Goal: Information Seeking & Learning: Learn about a topic

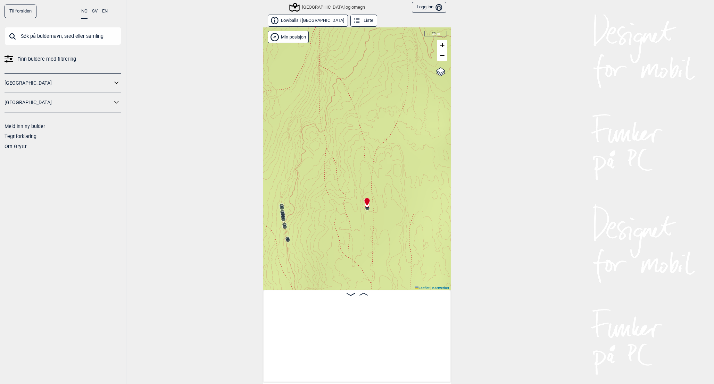
scroll to position [0, 3931]
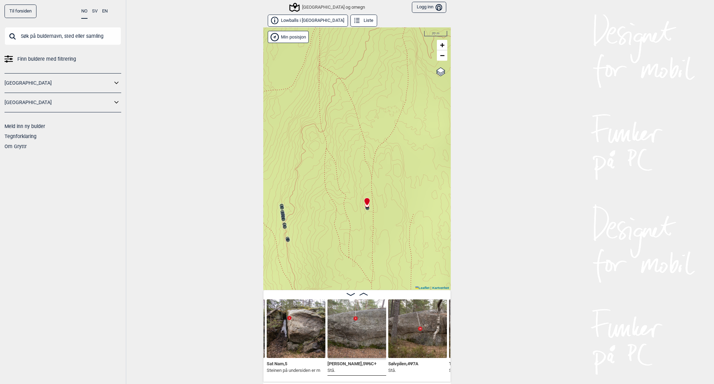
click at [40, 39] on input "text" at bounding box center [63, 36] width 117 height 18
click at [308, 17] on button "Lowballs i [GEOGRAPHIC_DATA]" at bounding box center [308, 21] width 80 height 12
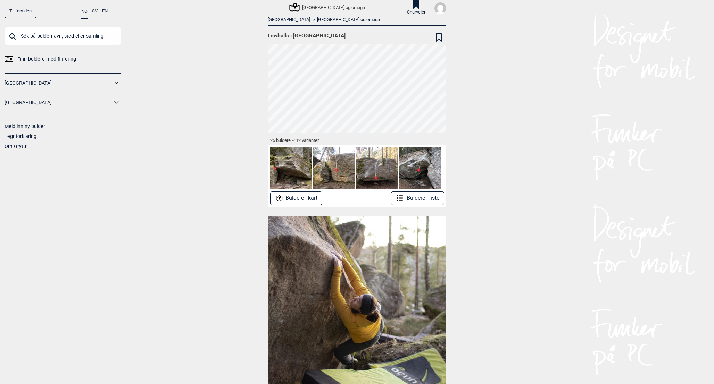
click at [287, 163] on img at bounding box center [291, 169] width 42 height 42
click at [290, 139] on div "125 buldere Ψ 12 varianter" at bounding box center [357, 139] width 178 height 12
click at [430, 194] on button "Buldere i liste" at bounding box center [417, 199] width 53 height 14
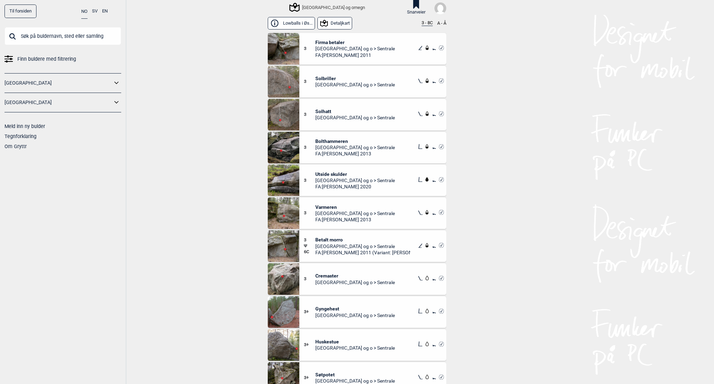
click at [429, 21] on button "3 - 8C" at bounding box center [426, 23] width 11 height 6
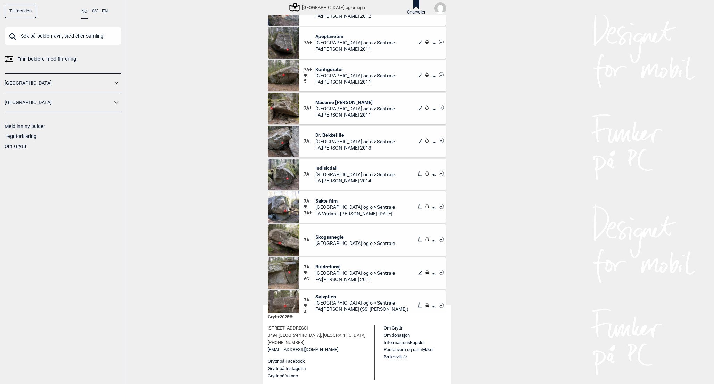
scroll to position [217, 0]
click at [346, 237] on span "Skogssnegle" at bounding box center [355, 236] width 80 height 6
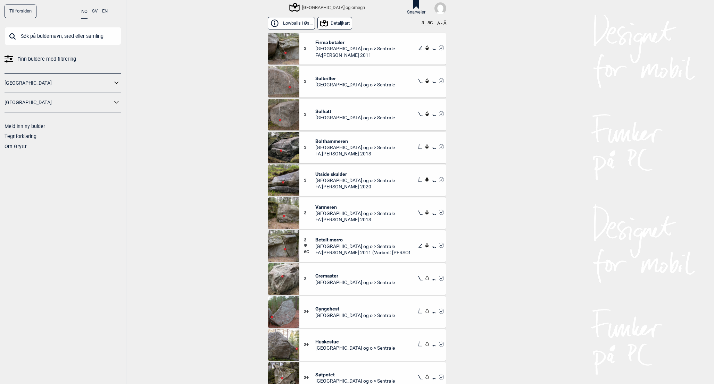
click at [425, 21] on button "3 - 8C" at bounding box center [426, 23] width 11 height 6
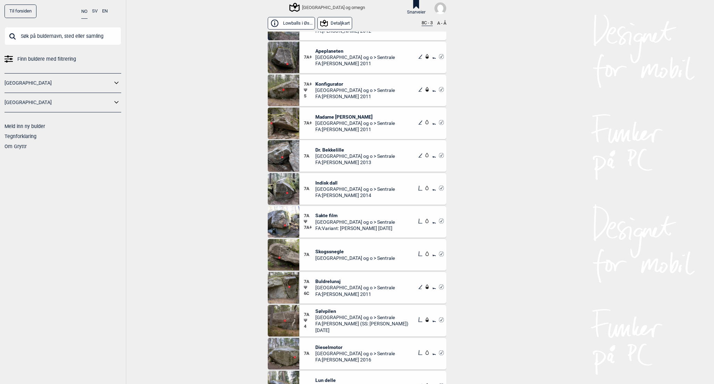
scroll to position [276, 0]
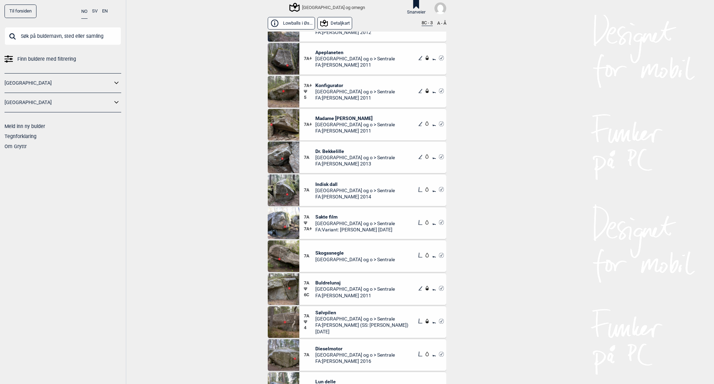
click at [321, 253] on span "Skogssnegle" at bounding box center [355, 253] width 80 height 6
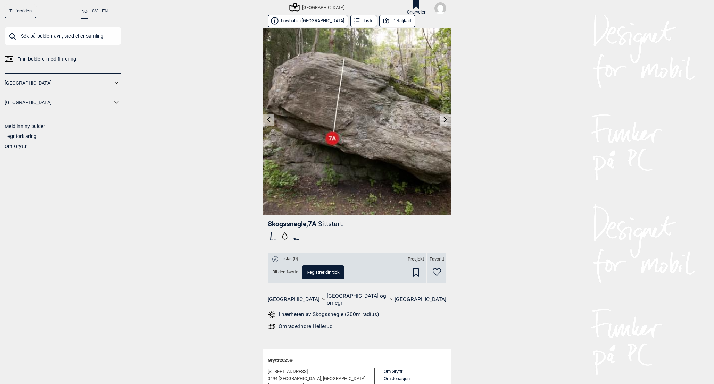
click at [379, 23] on button "Detaljkart" at bounding box center [397, 21] width 36 height 12
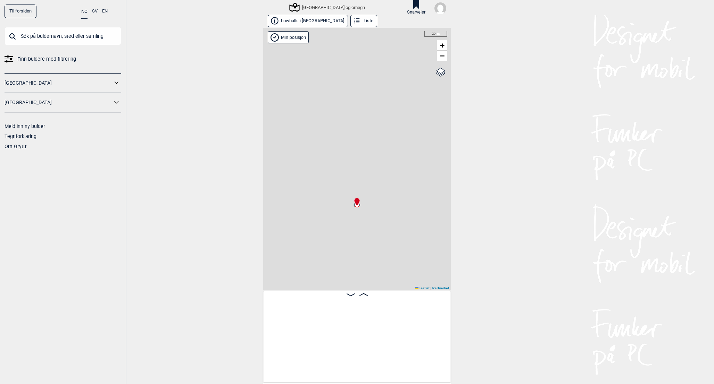
scroll to position [0, 3227]
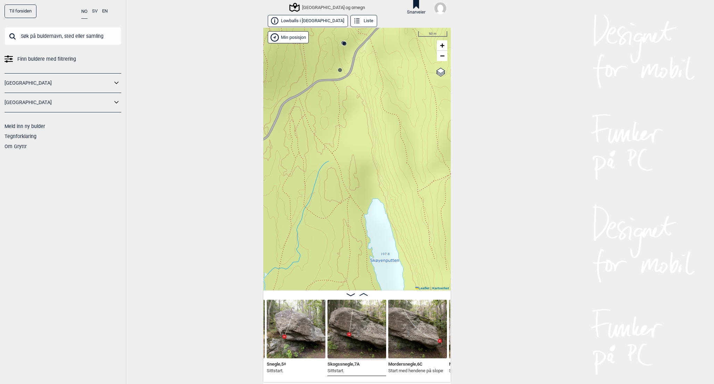
click at [369, 322] on img at bounding box center [356, 329] width 59 height 59
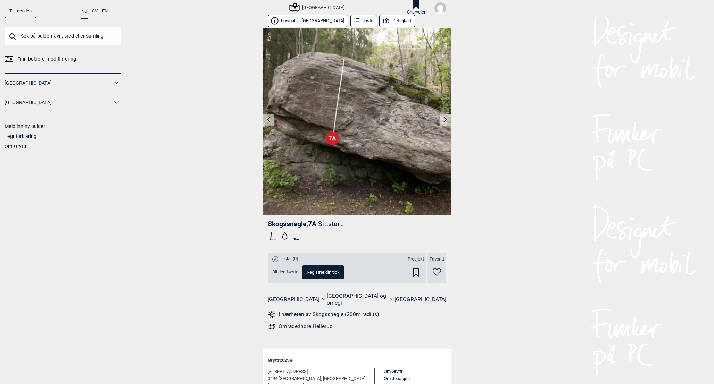
click at [389, 22] on button "Detaljkart" at bounding box center [397, 21] width 36 height 12
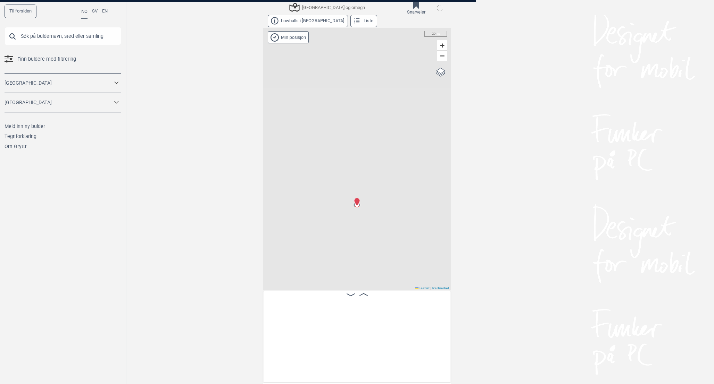
scroll to position [0, 3227]
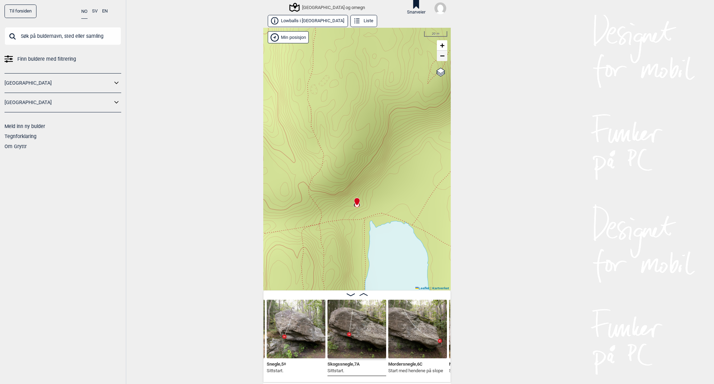
click at [442, 56] on span "−" at bounding box center [442, 55] width 5 height 9
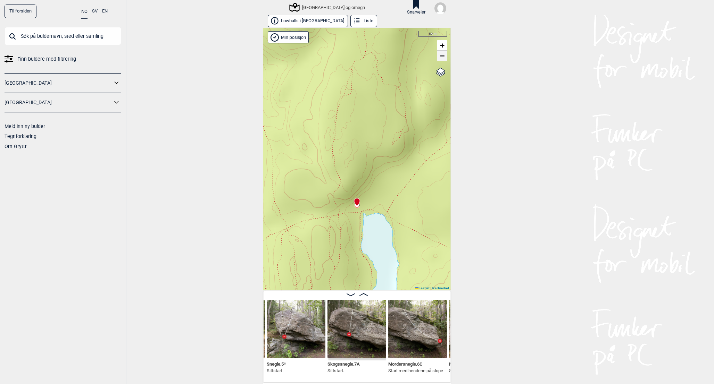
click at [442, 56] on span "−" at bounding box center [442, 55] width 5 height 9
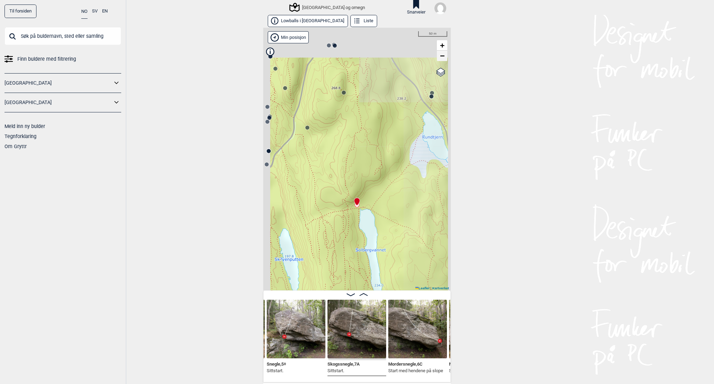
click at [442, 56] on span "−" at bounding box center [442, 55] width 5 height 9
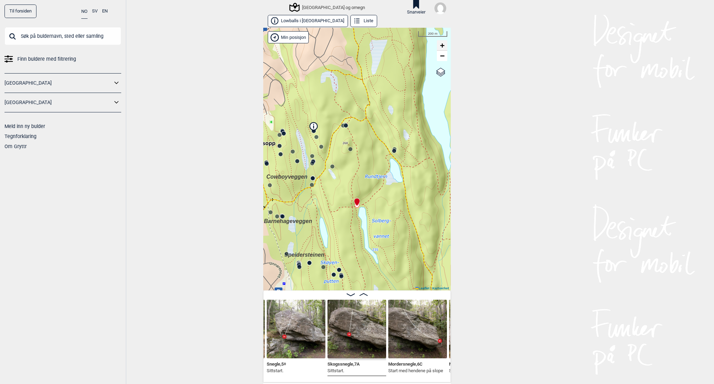
click at [442, 44] on span "+" at bounding box center [442, 45] width 5 height 9
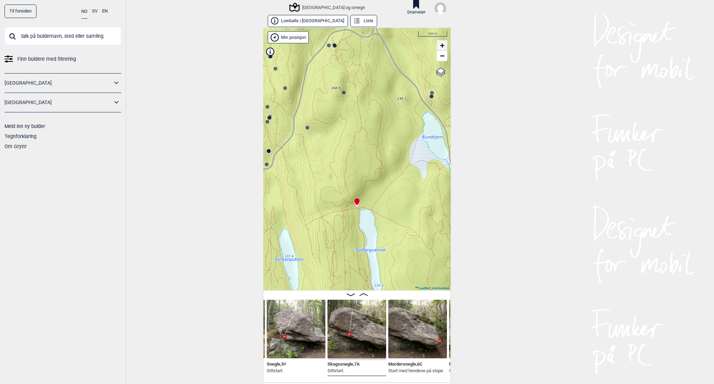
click at [442, 44] on span "+" at bounding box center [442, 45] width 5 height 9
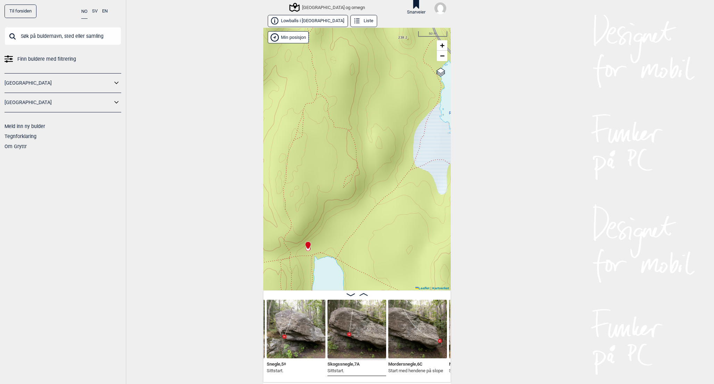
drag, startPoint x: 388, startPoint y: 205, endPoint x: 339, endPoint y: 249, distance: 65.7
click at [339, 249] on div "Speidersteinen Barnehageveggen Cowboyveggen Bølerveggen [GEOGRAPHIC_DATA] og om…" at bounding box center [356, 159] width 187 height 263
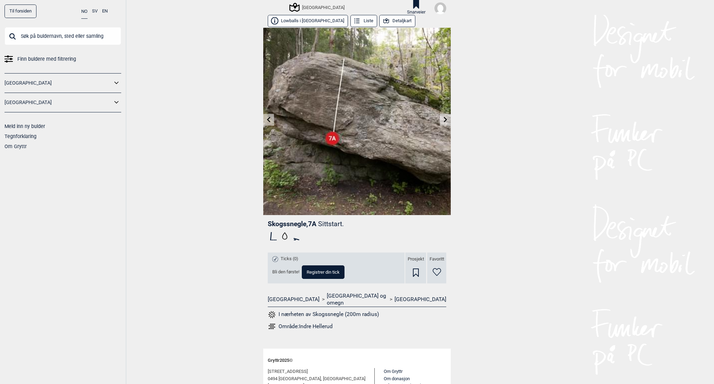
click at [350, 25] on button "Liste" at bounding box center [363, 21] width 27 height 12
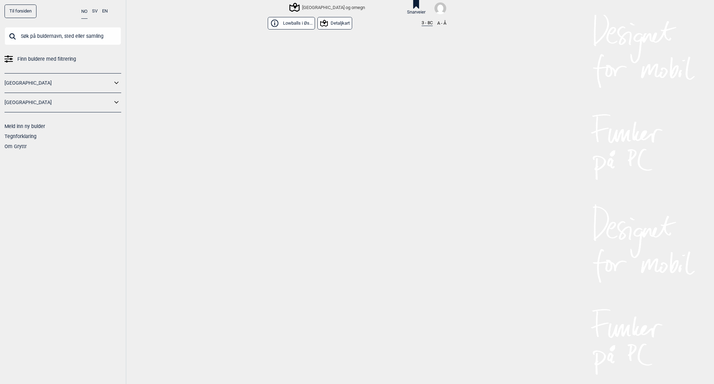
scroll to position [3696, 0]
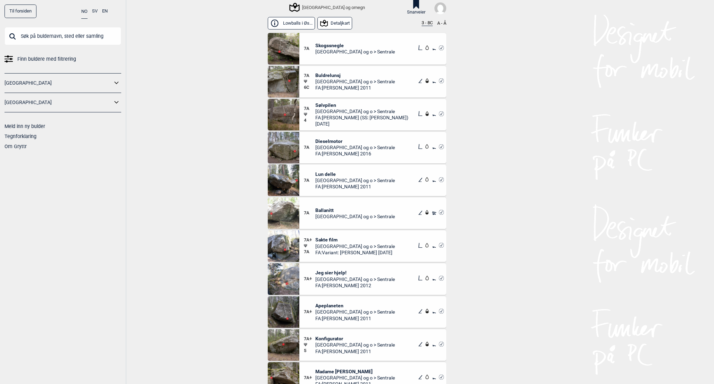
click at [424, 25] on button "3 - 8C" at bounding box center [426, 23] width 11 height 6
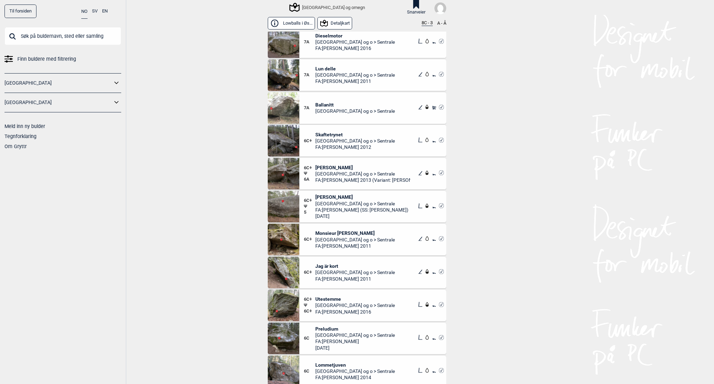
scroll to position [523, 0]
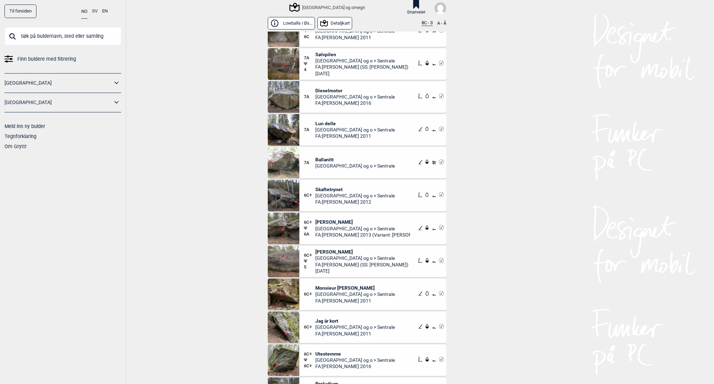
click at [327, 168] on span "[GEOGRAPHIC_DATA] og o > Sentrale" at bounding box center [355, 166] width 80 height 6
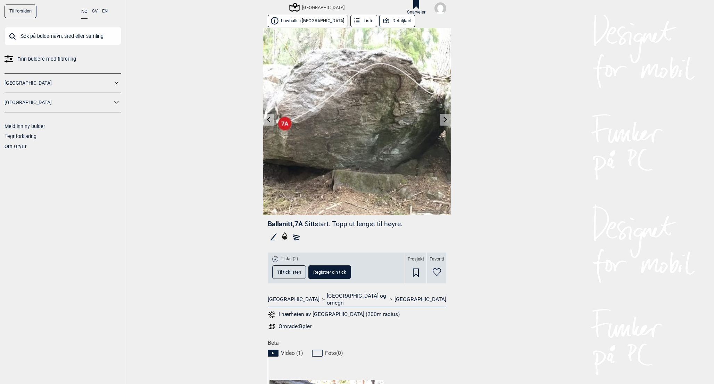
click at [379, 22] on button "Detaljkart" at bounding box center [397, 21] width 36 height 12
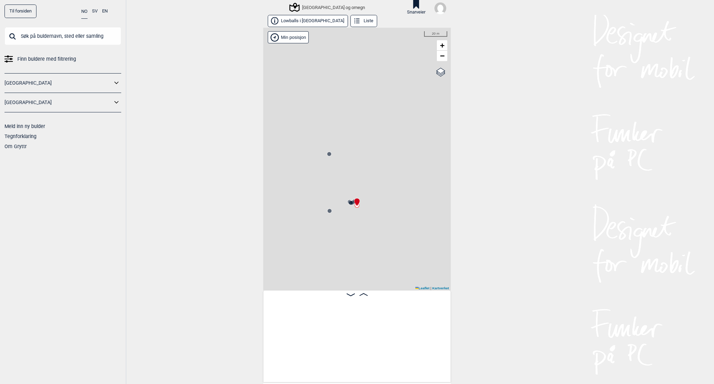
scroll to position [0, 6630]
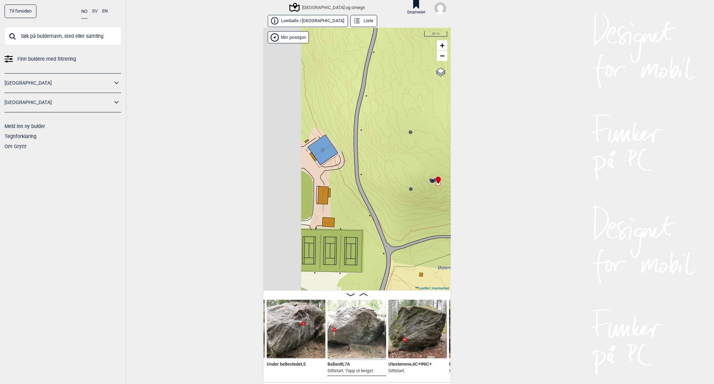
drag, startPoint x: 316, startPoint y: 237, endPoint x: 398, endPoint y: 215, distance: 84.1
click at [398, 215] on div "Speidersteinen Barnehageveggen Cowboyveggen Bølerveggen [GEOGRAPHIC_DATA] og om…" at bounding box center [356, 159] width 187 height 263
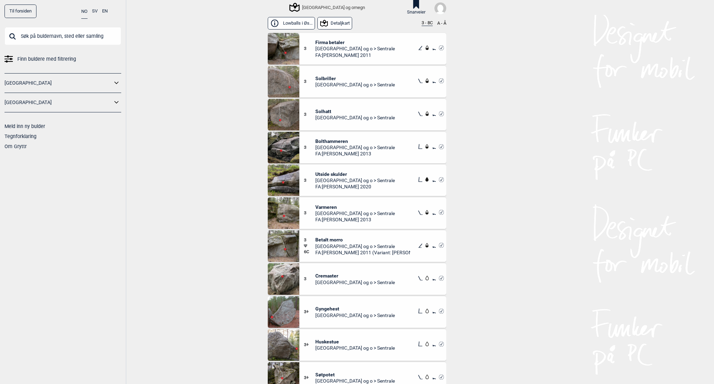
click at [425, 21] on button "3 - 8C" at bounding box center [426, 23] width 11 height 6
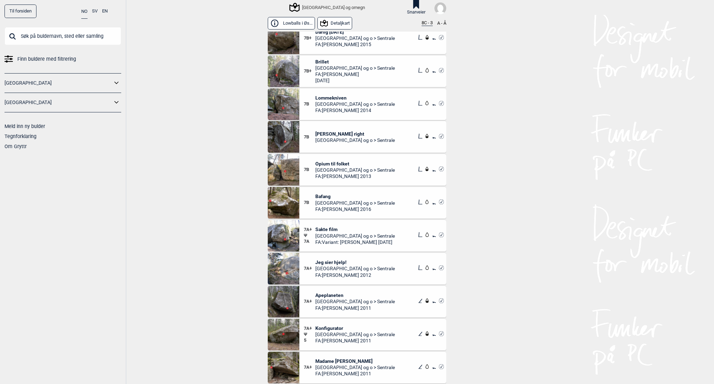
scroll to position [46, 0]
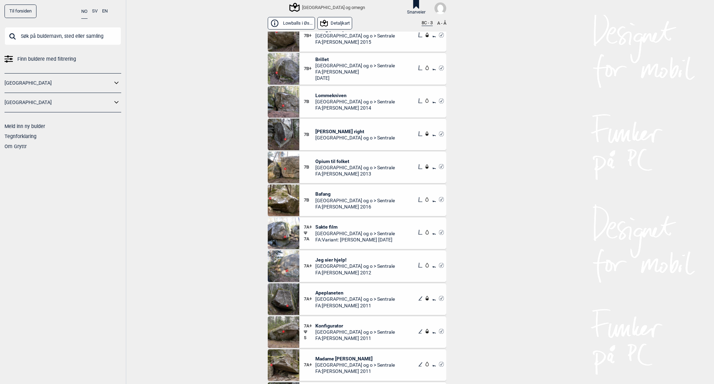
click at [324, 295] on span "Apeplaneten" at bounding box center [355, 293] width 80 height 6
